Goal: Task Accomplishment & Management: Complete application form

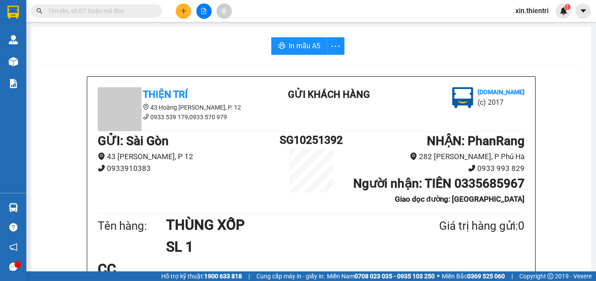
scroll to position [725, 0]
click at [182, 14] on icon "plus" at bounding box center [184, 11] width 6 height 6
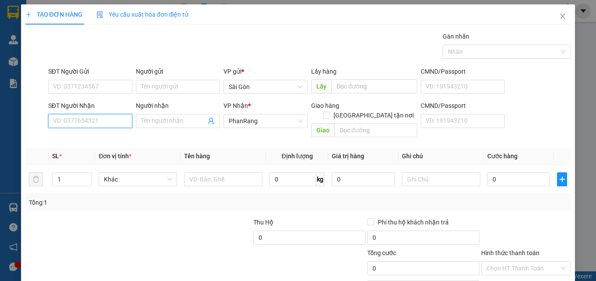
click at [112, 125] on input "SĐT Người Nhận" at bounding box center [90, 121] width 84 height 14
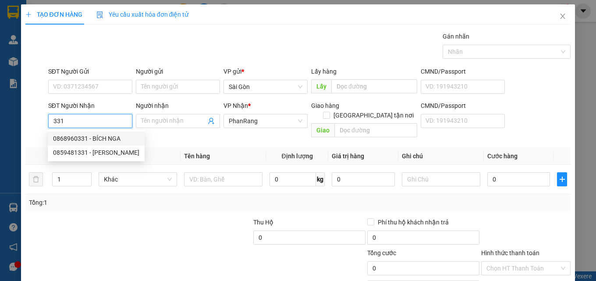
click at [95, 138] on div "0868960331 - BÍCH NGA" at bounding box center [96, 139] width 86 height 10
type input "0868960331"
type input "BÍCH NGA"
type input "20.000"
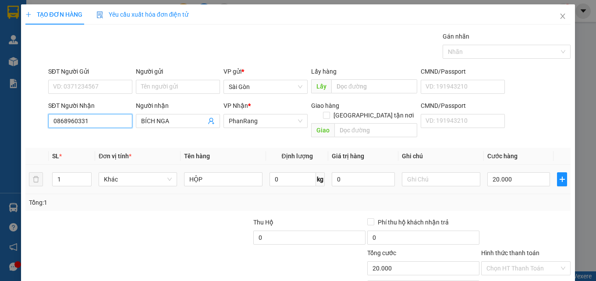
scroll to position [43, 0]
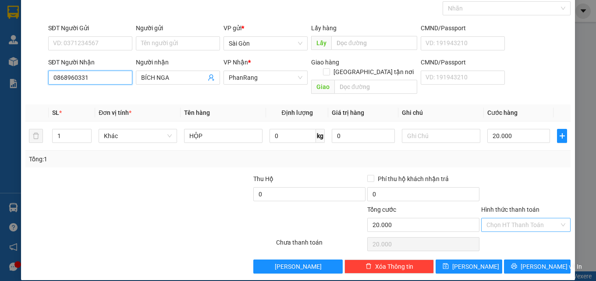
type input "0868960331"
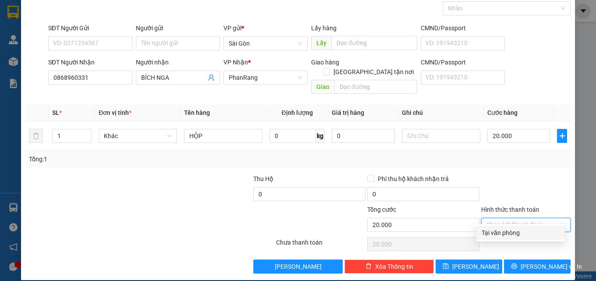
click at [514, 218] on input "Hình thức thanh toán" at bounding box center [523, 224] width 73 height 13
click at [511, 235] on div "Tại văn phòng" at bounding box center [521, 233] width 78 height 10
type input "0"
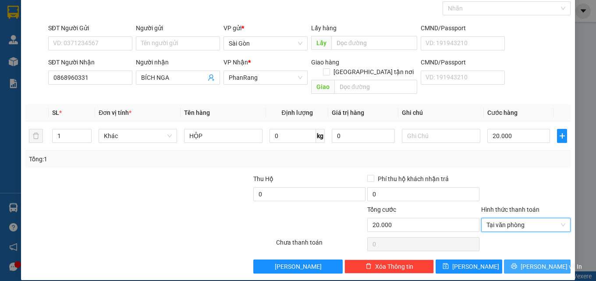
click at [518, 264] on icon "printer" at bounding box center [515, 267] width 6 height 6
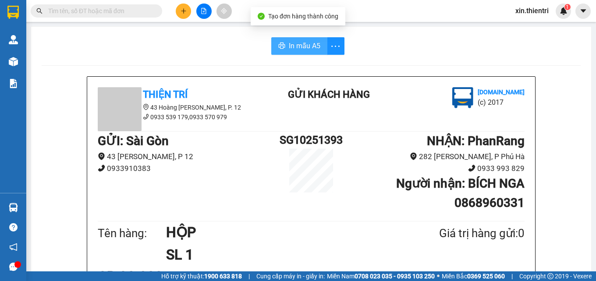
click at [285, 45] on button "In mẫu A5" at bounding box center [299, 46] width 56 height 18
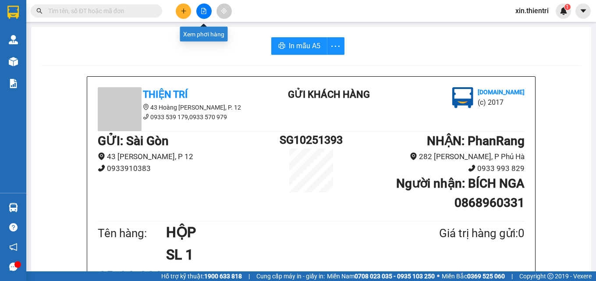
click at [187, 10] on button at bounding box center [183, 11] width 15 height 15
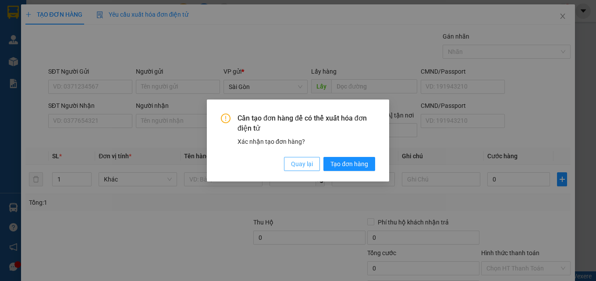
click at [303, 166] on span "Quay lại" at bounding box center [302, 164] width 22 height 10
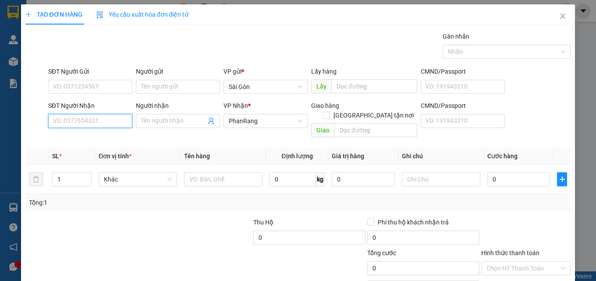
click at [113, 121] on input "SĐT Người Nhận" at bounding box center [90, 121] width 84 height 14
click at [104, 138] on div "0933993829 - TRUNG" at bounding box center [89, 139] width 73 height 10
type input "0933993829"
type input "TRUNG"
type input "0933993829"
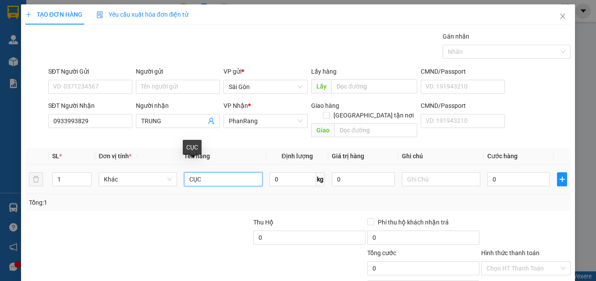
click at [231, 172] on input "CỤC" at bounding box center [223, 179] width 79 height 14
click at [232, 172] on input "CỤC" at bounding box center [223, 179] width 79 height 14
type input "C"
click at [200, 172] on input "text" at bounding box center [223, 179] width 79 height 14
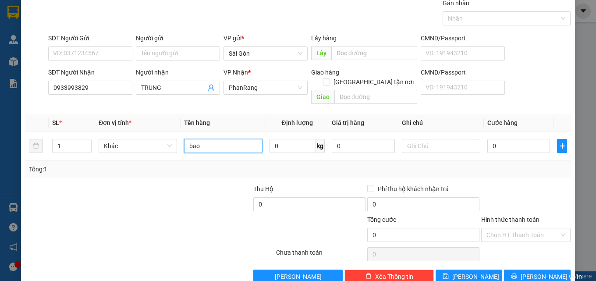
scroll to position [43, 0]
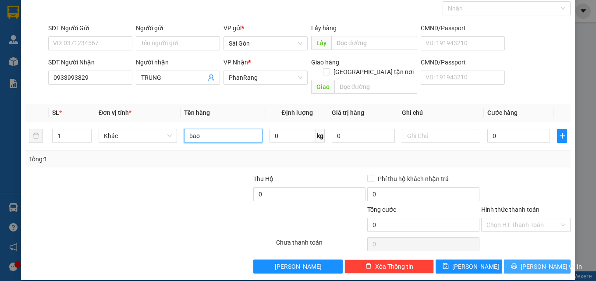
type input "bao"
click at [518, 263] on icon "printer" at bounding box center [514, 266] width 6 height 6
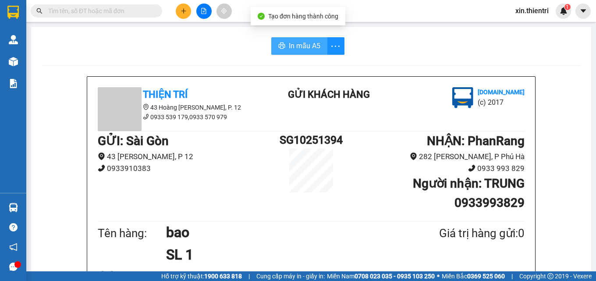
click at [279, 43] on icon "printer" at bounding box center [282, 45] width 7 height 7
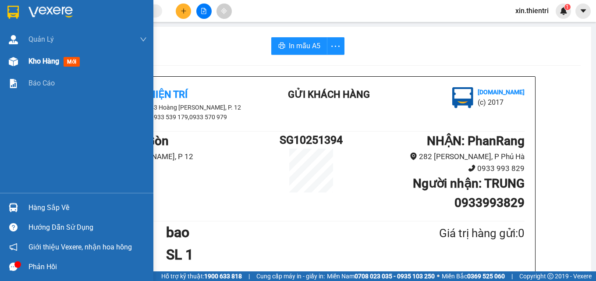
click at [47, 64] on span "Kho hàng" at bounding box center [44, 61] width 31 height 8
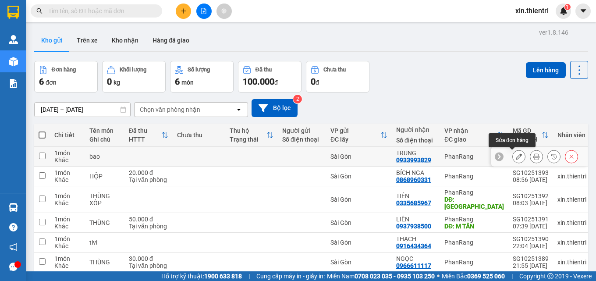
click at [516, 155] on icon at bounding box center [519, 157] width 6 height 6
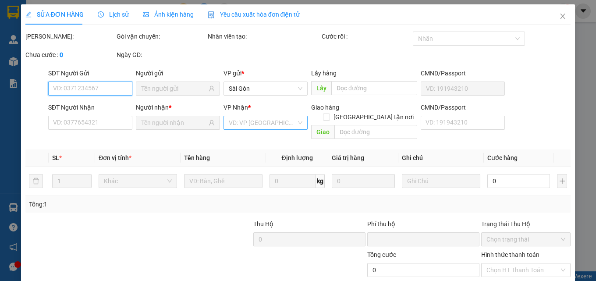
type input "0933993829"
type input "0"
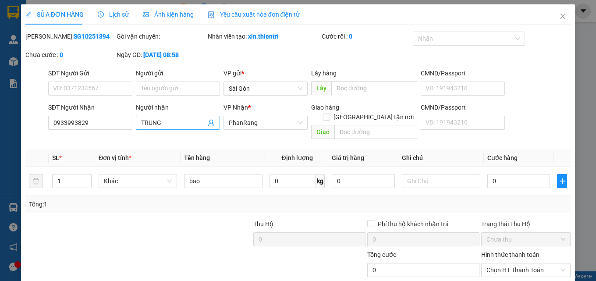
click at [188, 124] on input "TRUNG" at bounding box center [173, 123] width 65 height 10
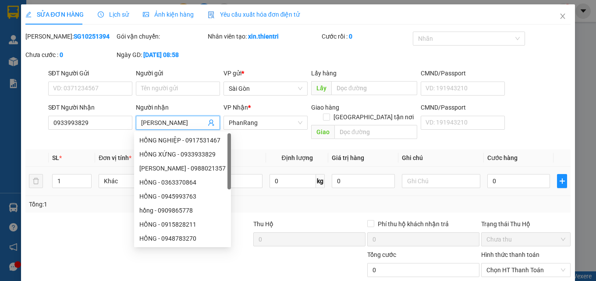
scroll to position [45, 0]
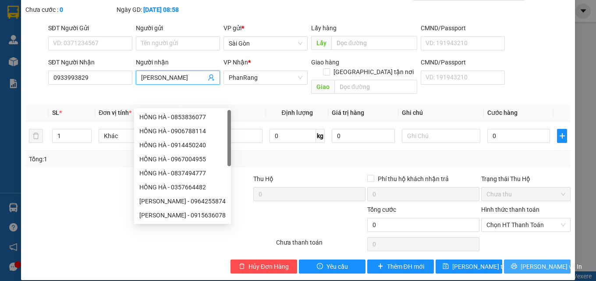
type input "[PERSON_NAME]"
click at [537, 262] on span "[PERSON_NAME] và In" at bounding box center [551, 267] width 61 height 10
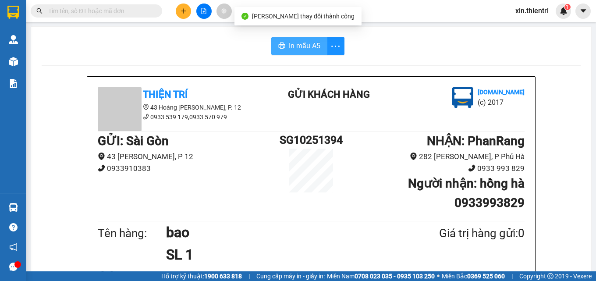
click at [296, 46] on span "In mẫu A5" at bounding box center [305, 45] width 32 height 11
